Goal: Task Accomplishment & Management: Use online tool/utility

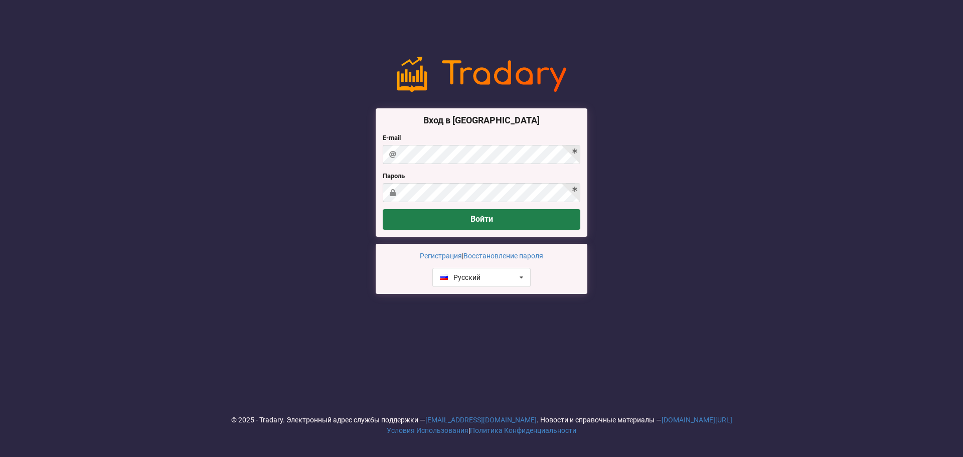
click at [497, 219] on button "Войти" at bounding box center [482, 219] width 198 height 21
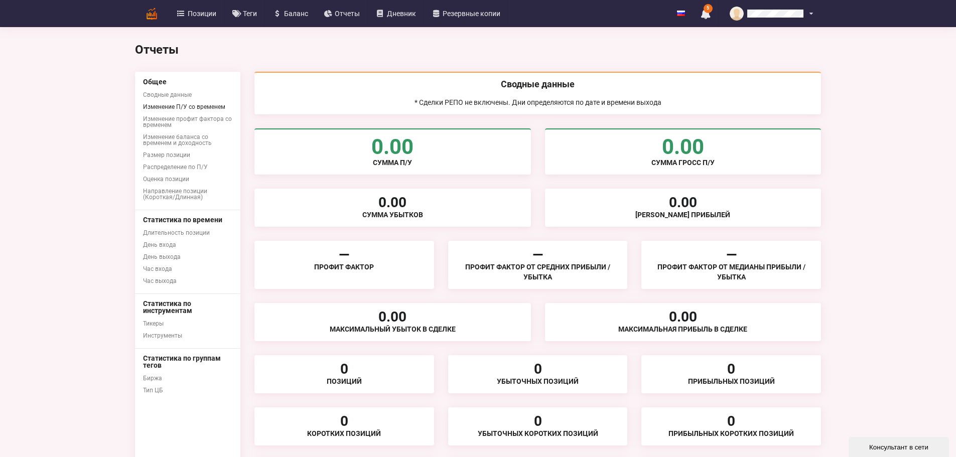
click at [135, 109] on link "Изменение П/У со временем" at bounding box center [187, 107] width 105 height 12
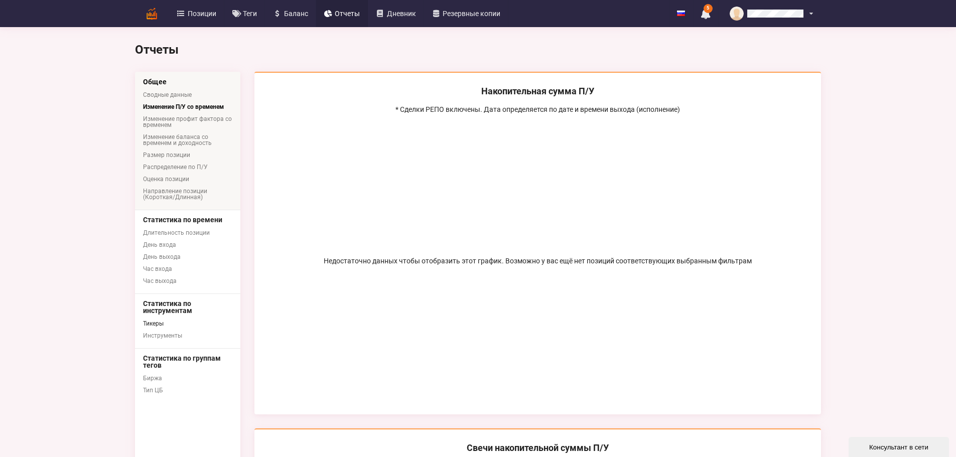
click at [135, 327] on link "Тикеры" at bounding box center [187, 324] width 105 height 12
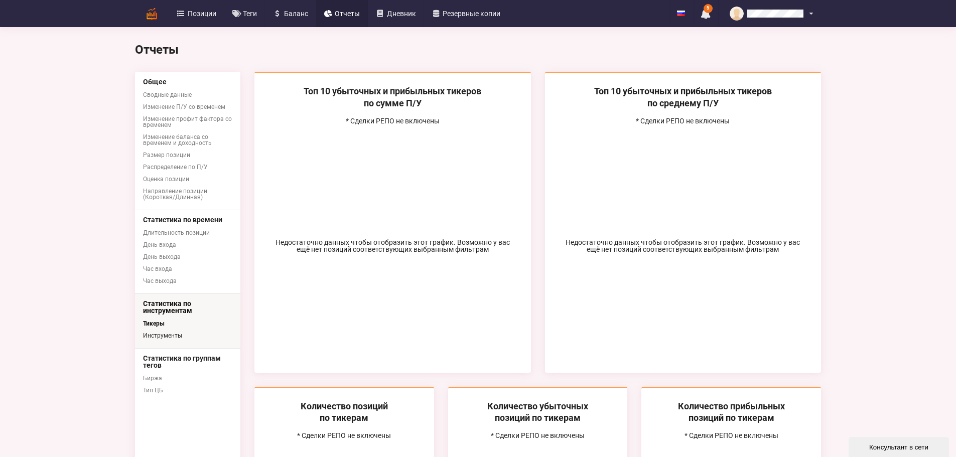
click at [135, 335] on link "Инструменты" at bounding box center [187, 336] width 105 height 12
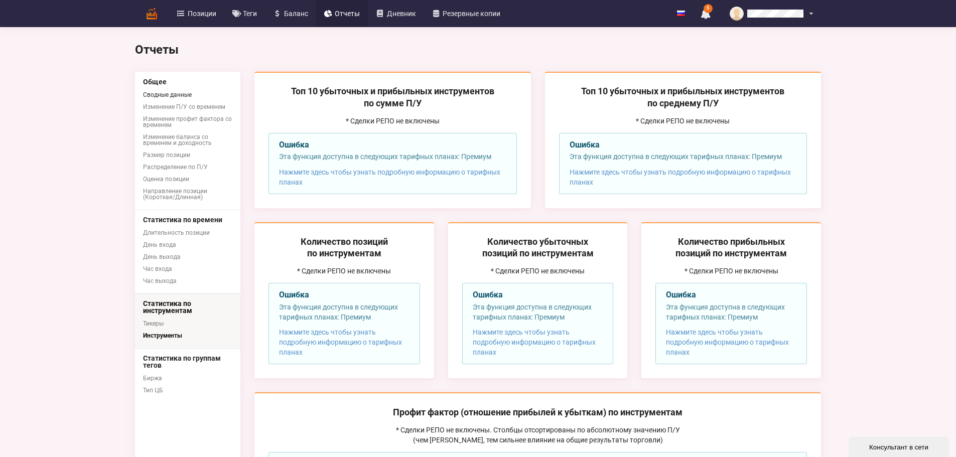
click at [135, 95] on link "Сводные данные" at bounding box center [187, 95] width 105 height 12
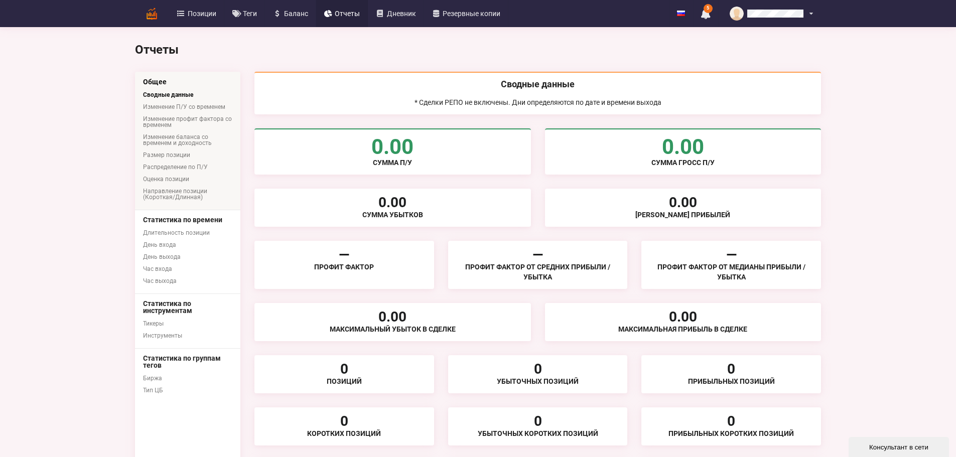
click at [335, 11] on span "Отчеты" at bounding box center [347, 13] width 25 height 7
click at [387, 17] on span "Дневник" at bounding box center [401, 13] width 29 height 7
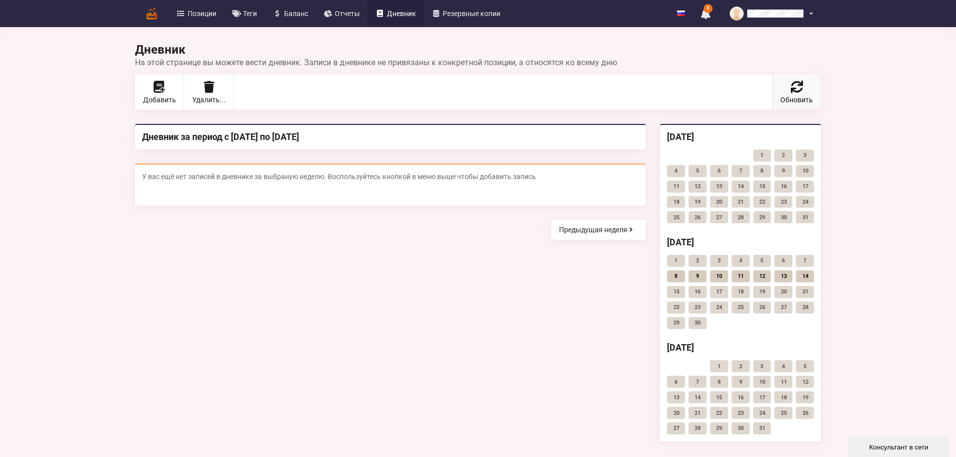
click at [813, 97] on span "Обновить" at bounding box center [796, 99] width 33 height 7
click at [646, 231] on link "Предыдущая неделя" at bounding box center [598, 230] width 95 height 20
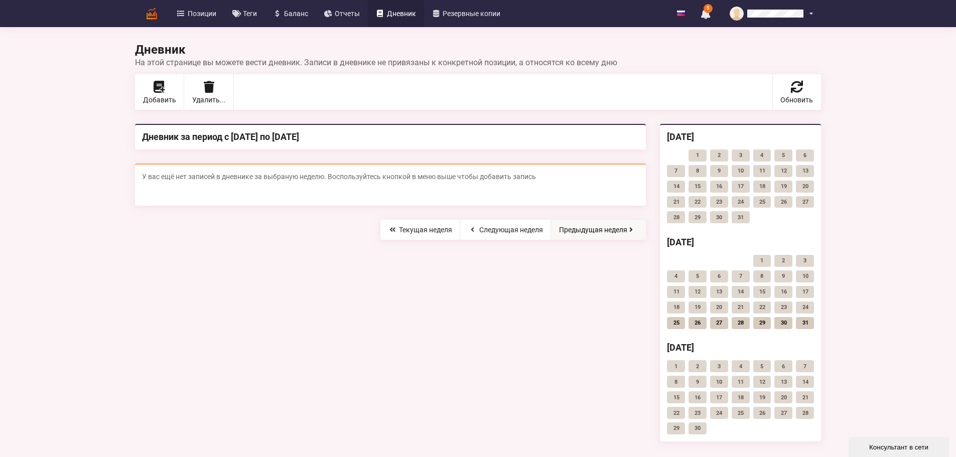
click at [646, 230] on div at bounding box center [513, 230] width 266 height 20
click at [646, 230] on link "Предыдущая неделя" at bounding box center [598, 230] width 95 height 20
click at [646, 231] on link "Предыдущая неделя" at bounding box center [598, 230] width 95 height 20
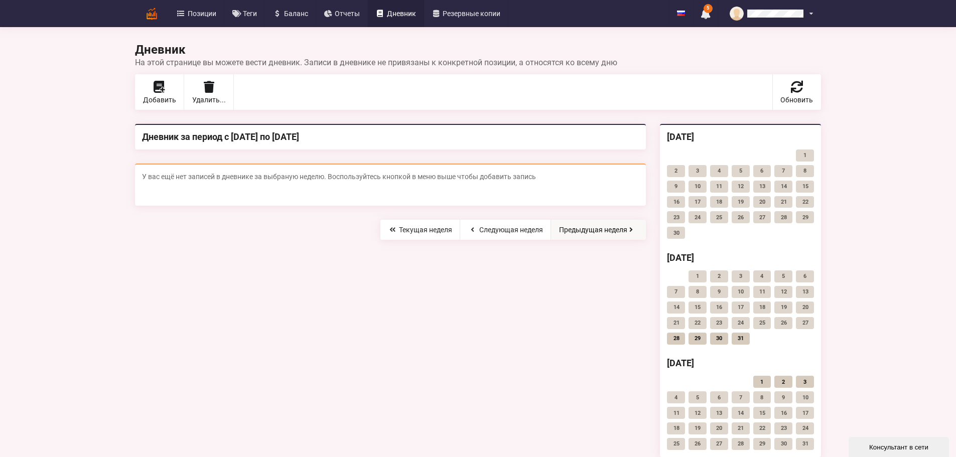
click at [646, 231] on link "Предыдущая неделя" at bounding box center [598, 230] width 95 height 20
click at [646, 231] on div at bounding box center [513, 230] width 266 height 20
click at [646, 231] on link "Предыдущая неделя" at bounding box center [598, 230] width 95 height 20
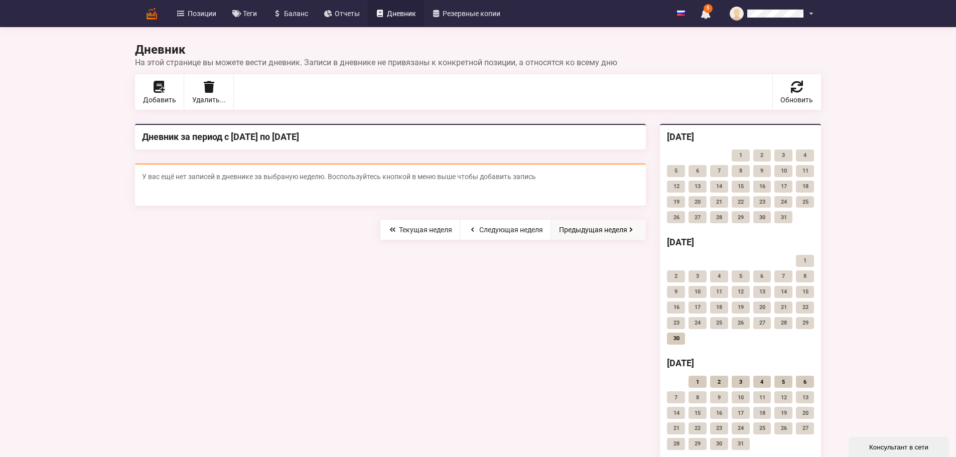
click at [646, 231] on link "Предыдущая неделя" at bounding box center [598, 230] width 95 height 20
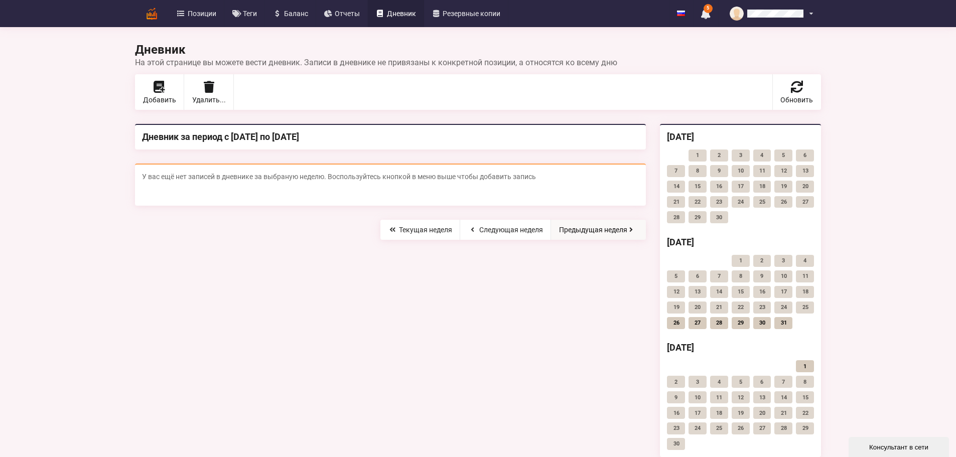
click at [646, 231] on link "Предыдущая неделя" at bounding box center [598, 230] width 95 height 20
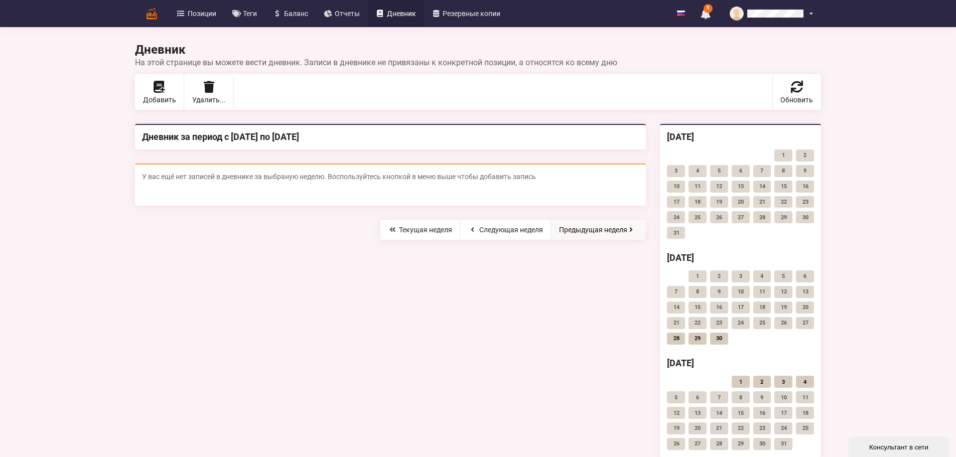
click at [646, 231] on link "Предыдущая неделя" at bounding box center [598, 230] width 95 height 20
click at [188, 13] on span "Позиции" at bounding box center [202, 13] width 29 height 7
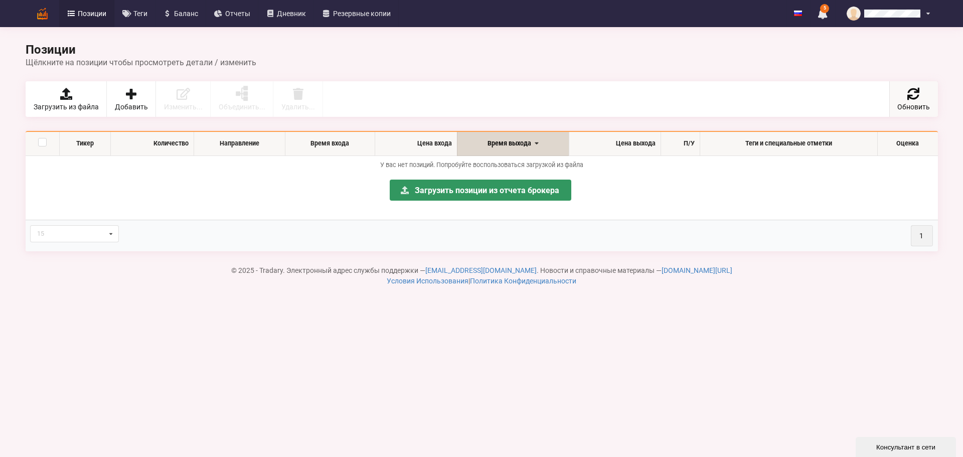
click at [905, 98] on link "Обновить" at bounding box center [914, 99] width 49 height 36
click at [488, 190] on link "Загрузить позиции из отчета брокера" at bounding box center [481, 190] width 182 height 21
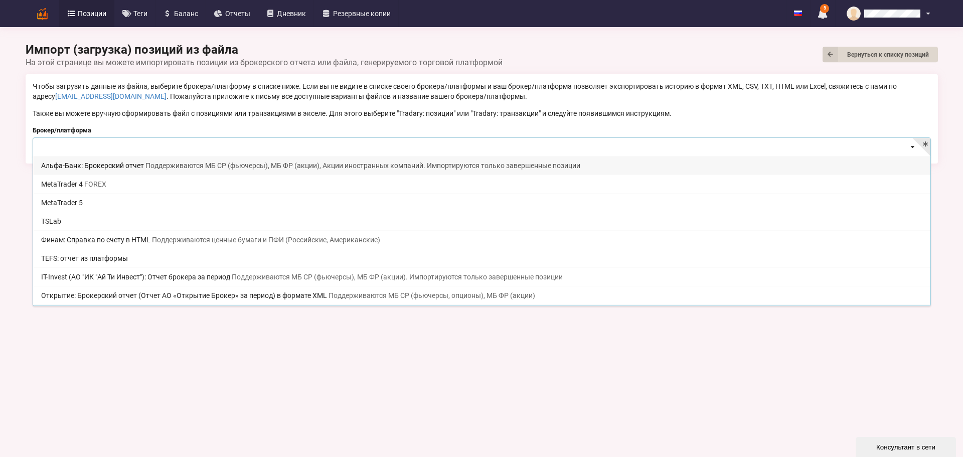
click at [629, 150] on input at bounding box center [483, 148] width 898 height 20
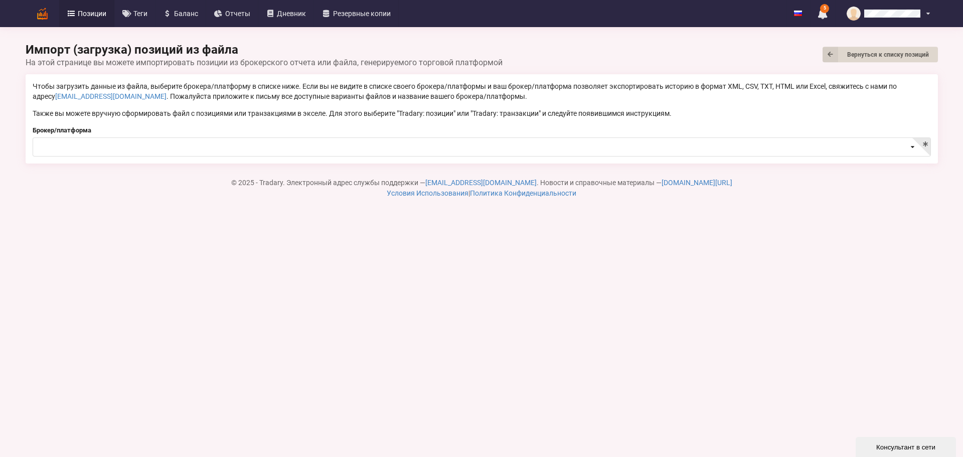
drag, startPoint x: 237, startPoint y: 344, endPoint x: 243, endPoint y: 336, distance: 10.0
click at [237, 343] on body "Позиции Теги [GEOGRAPHIC_DATA] Отчеты Дневник Резервные копии English Русский 5…" at bounding box center [481, 228] width 963 height 457
